Goal: Task Accomplishment & Management: Manage account settings

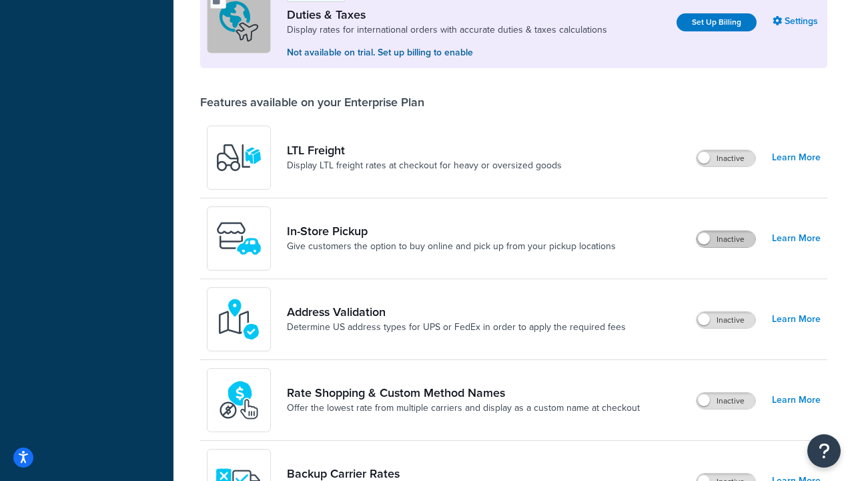
click at [727, 240] on label "Inactive" at bounding box center [726, 239] width 59 height 16
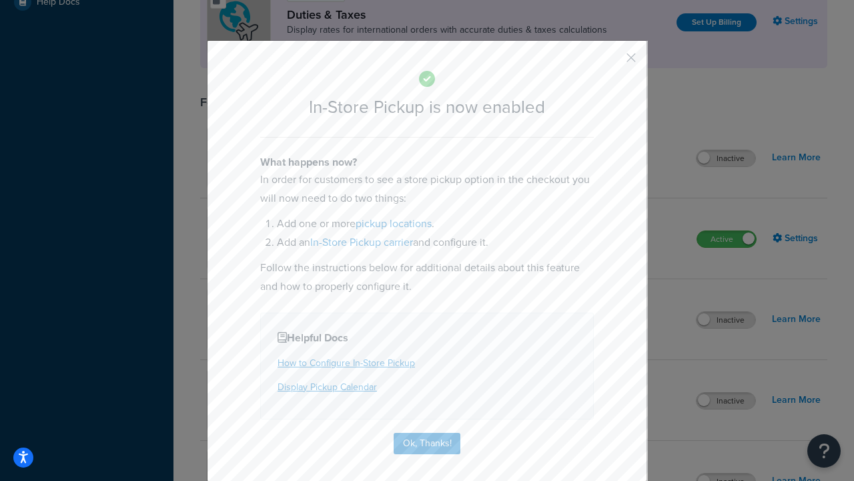
click at [611, 62] on button "button" at bounding box center [611, 62] width 3 height 3
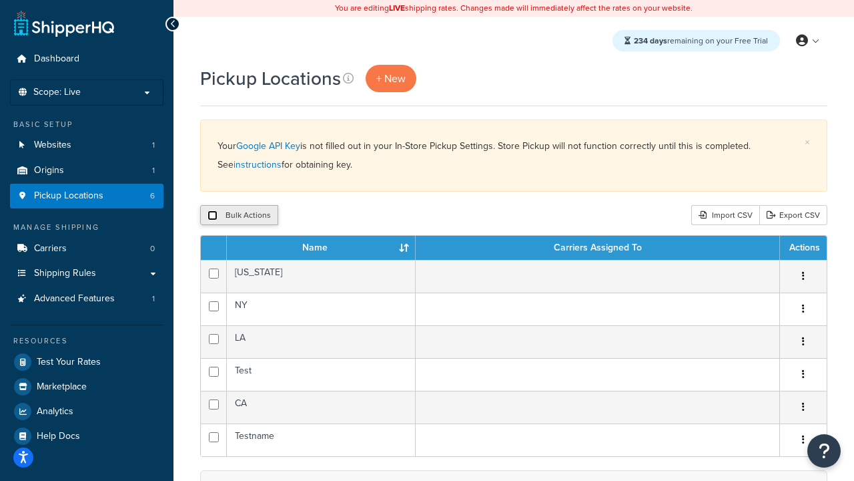
click at [212, 216] on input "checkbox" at bounding box center [213, 215] width 10 height 10
checkbox input "true"
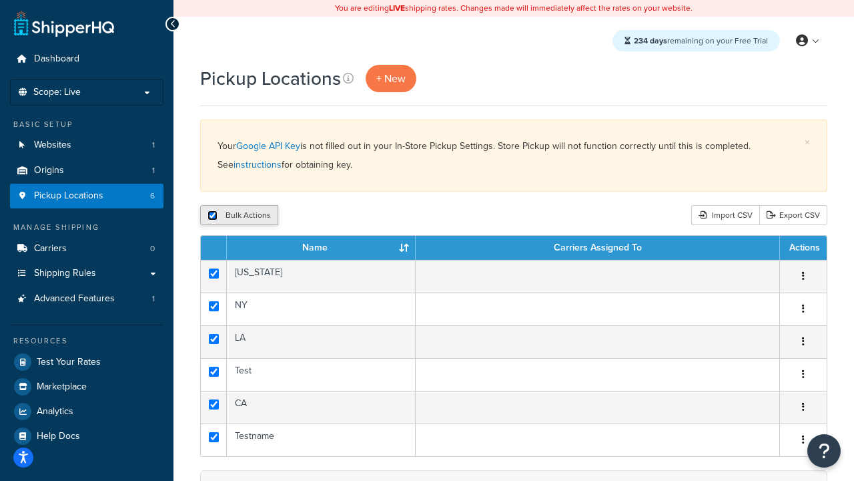
checkbox input "true"
click at [355, 216] on button "Delete" at bounding box center [356, 215] width 46 height 20
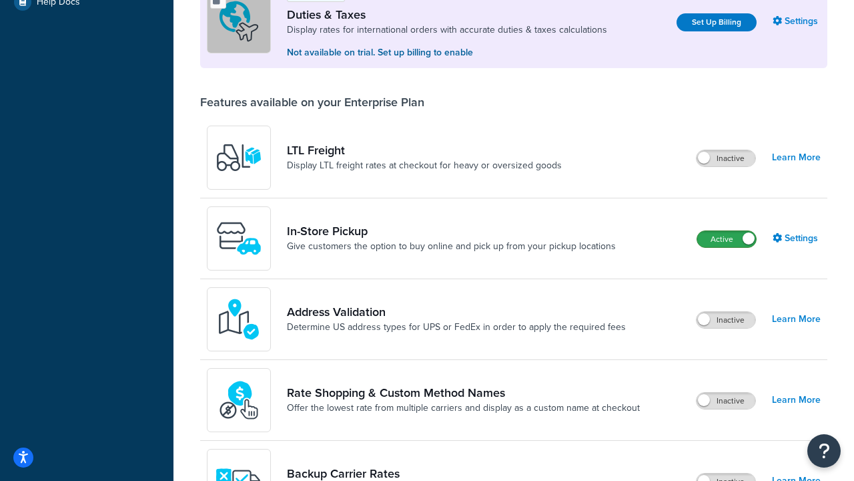
click at [727, 240] on label "Active" at bounding box center [726, 239] width 59 height 16
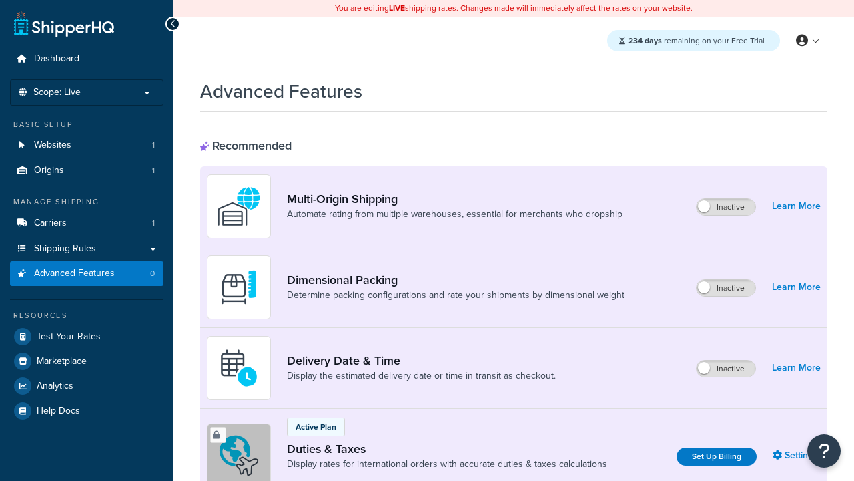
scroll to position [434, 0]
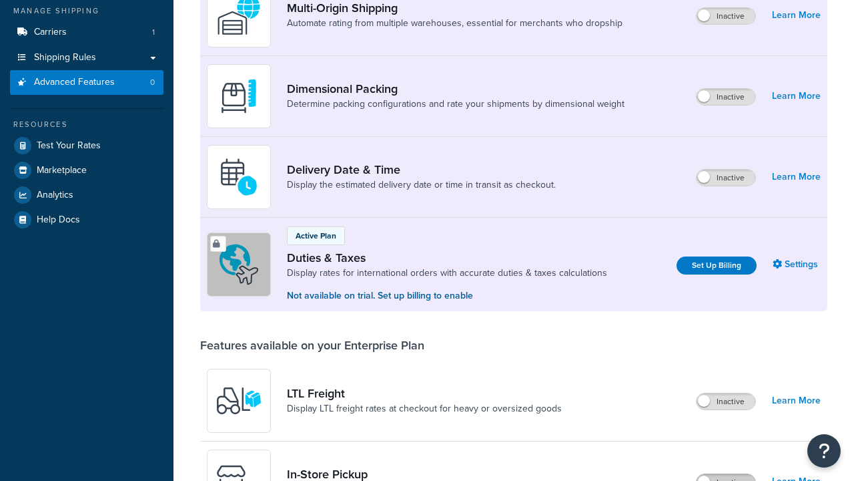
click at [727, 474] on label "Inactive" at bounding box center [726, 482] width 59 height 16
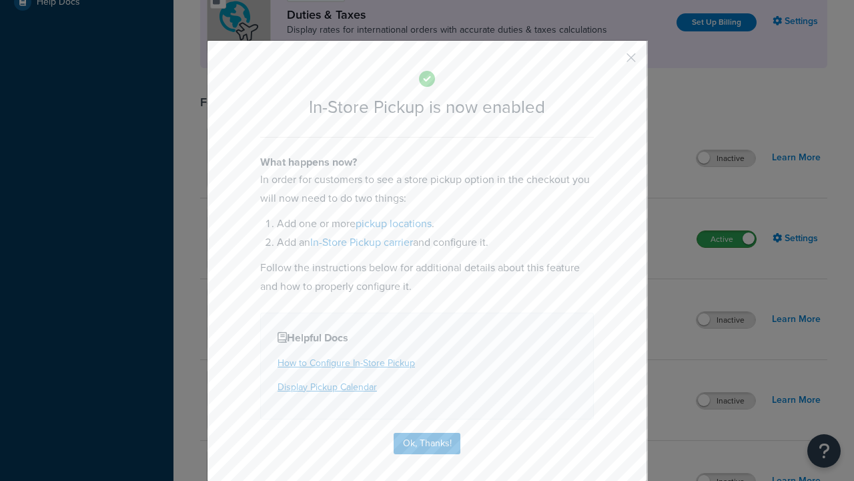
scroll to position [0, 0]
click at [611, 62] on button "button" at bounding box center [611, 62] width 3 height 3
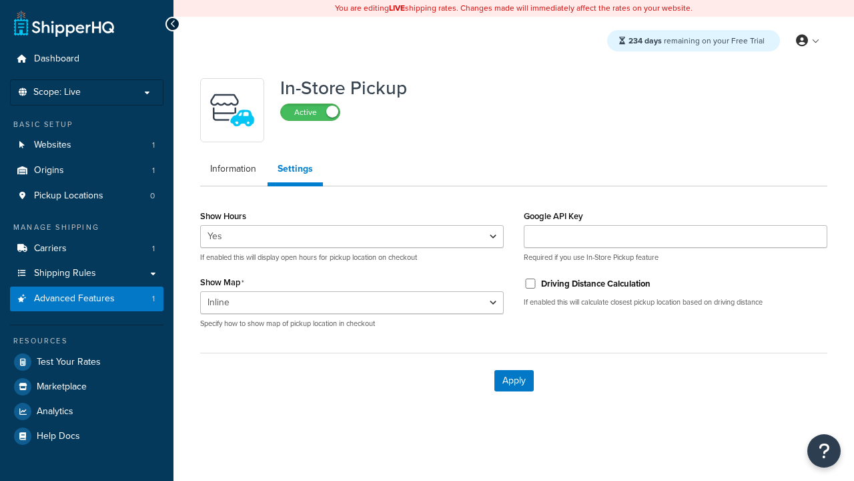
select select "inline"
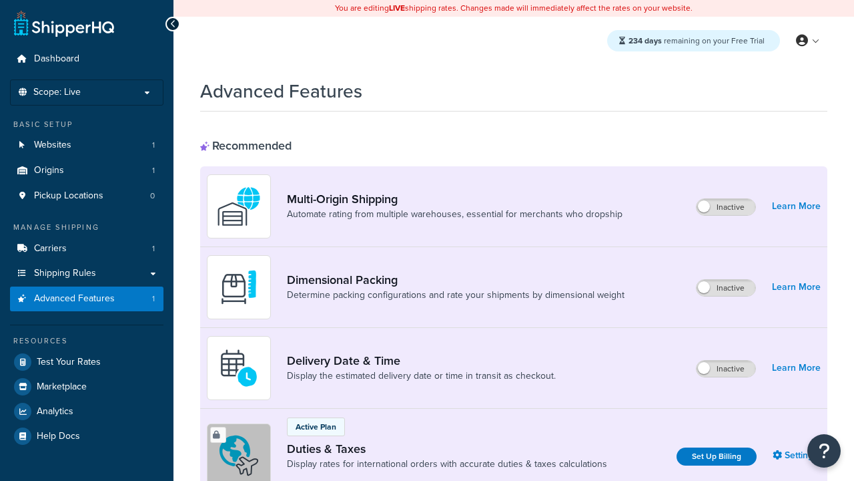
select select "inline"
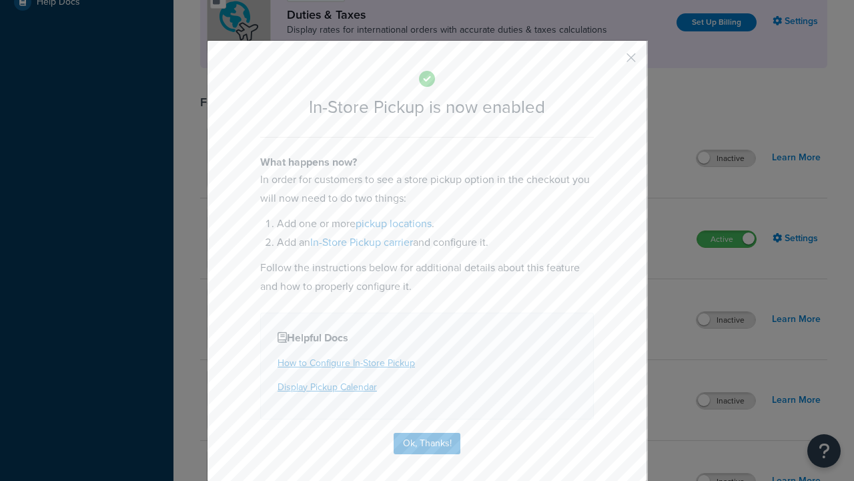
click at [611, 62] on button "button" at bounding box center [611, 62] width 3 height 3
